Goal: Find specific page/section

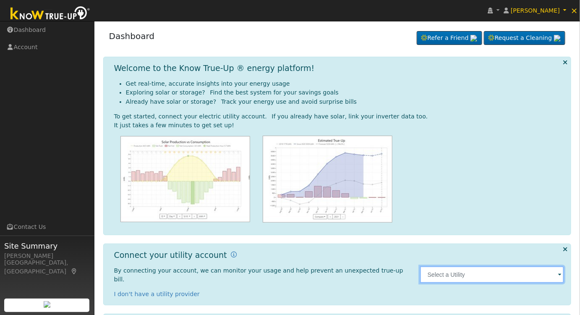
click at [503, 266] on input "text" at bounding box center [492, 274] width 144 height 17
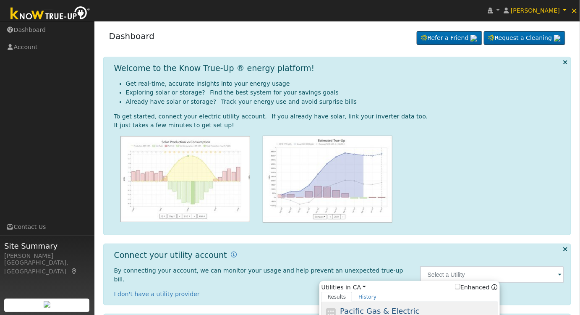
click at [400, 307] on span "Pacific Gas & Electric" at bounding box center [379, 311] width 79 height 9
type input "PG&E"
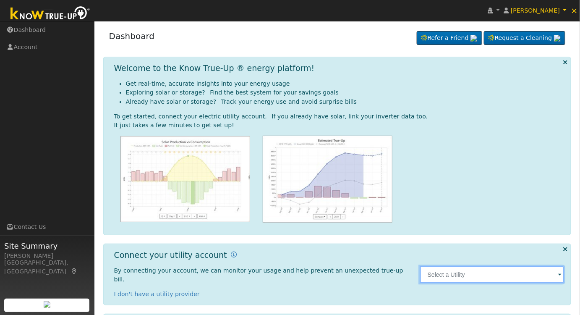
click at [488, 270] on input "text" at bounding box center [492, 274] width 144 height 17
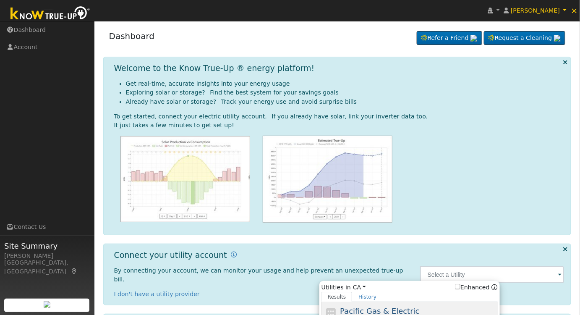
click at [409, 307] on div "Pacific Gas & Electric PG&E" at bounding box center [418, 314] width 156 height 19
type input "PG&E"
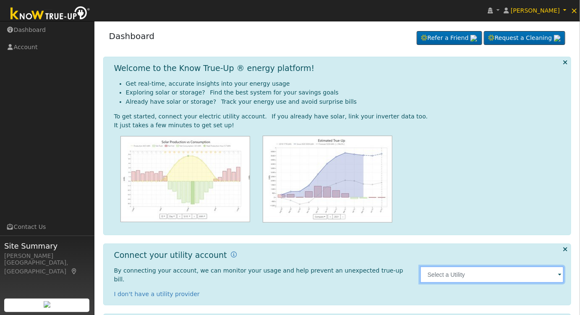
click at [506, 270] on input "text" at bounding box center [492, 274] width 144 height 17
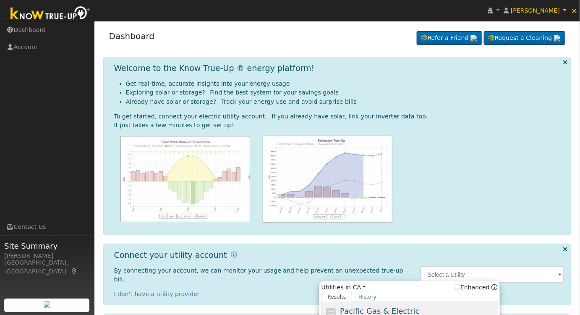
click at [443, 305] on div "Pacific Gas & Electric PG&E" at bounding box center [418, 314] width 156 height 19
type input "PG&E"
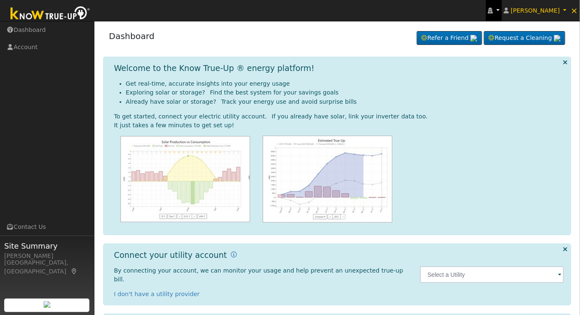
click at [493, 11] on icon at bounding box center [490, 11] width 5 height 6
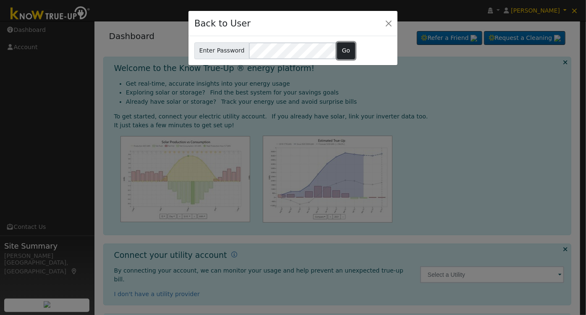
click at [343, 52] on button "Go" at bounding box center [346, 50] width 18 height 17
